Goal: Complete application form

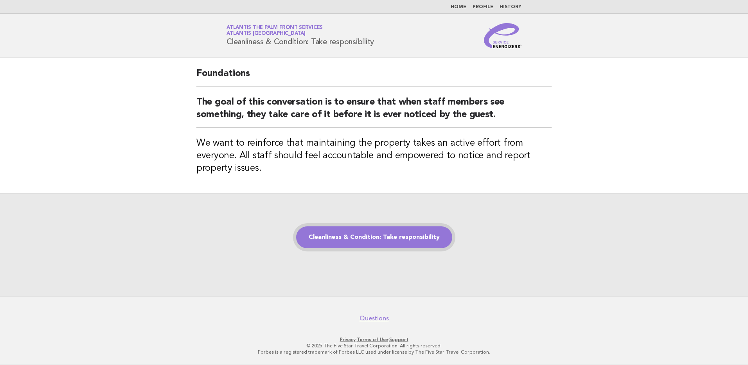
click at [374, 241] on link "Cleanliness & Condition: Take responsibility" at bounding box center [374, 237] width 156 height 22
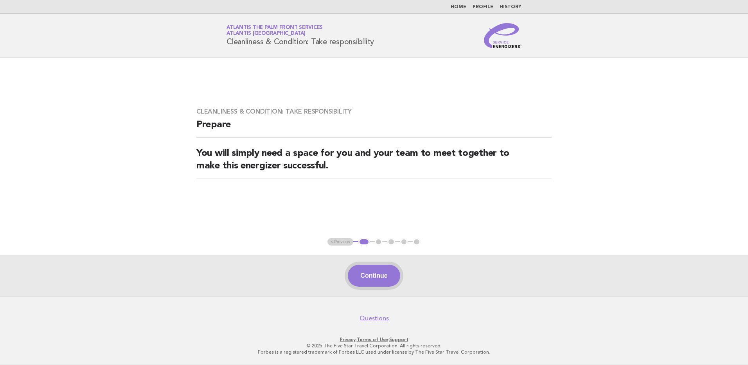
click at [385, 275] on button "Continue" at bounding box center [374, 276] width 52 height 22
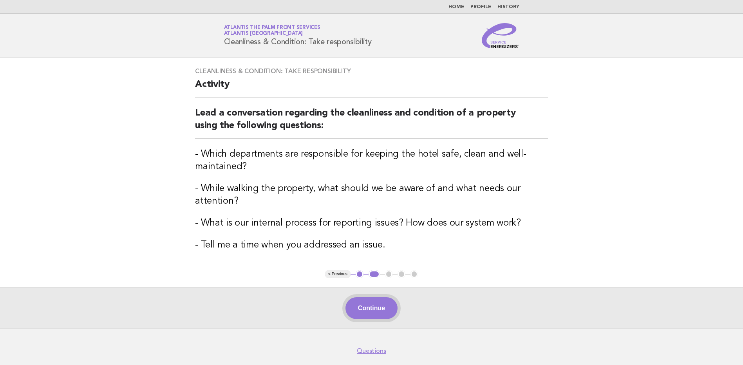
click at [369, 309] on button "Continue" at bounding box center [371, 308] width 52 height 22
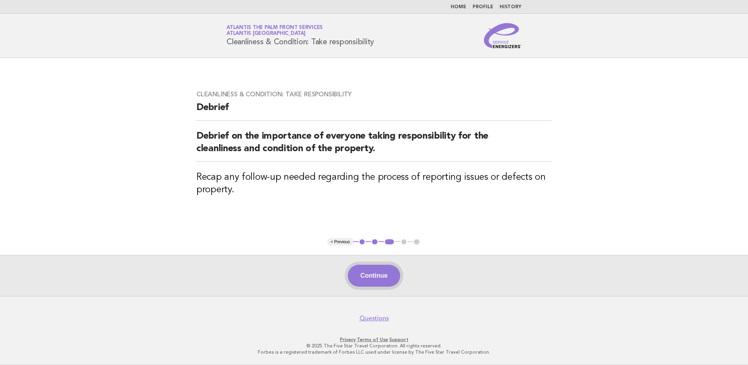
click at [382, 276] on button "Continue" at bounding box center [374, 276] width 52 height 22
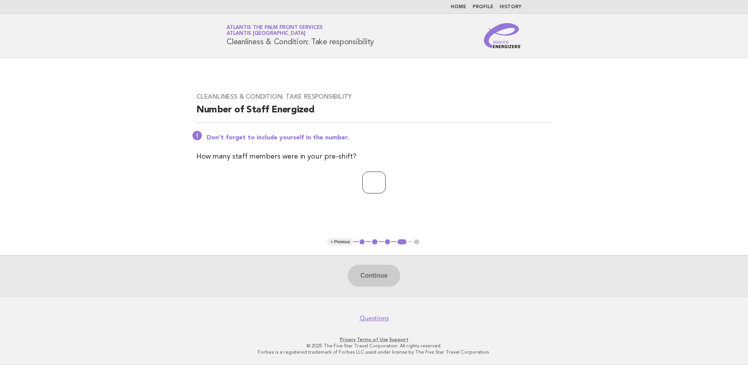
click at [369, 177] on input "number" at bounding box center [373, 182] width 23 height 22
type input "*"
type input "**"
click at [376, 276] on button "Continue" at bounding box center [374, 276] width 52 height 22
